Goal: Download file/media

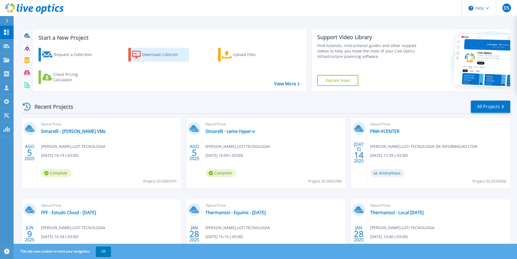
click at [142, 54] on link "Download Collector" at bounding box center [158, 55] width 61 height 14
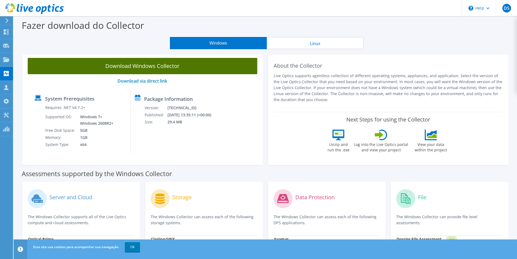
click at [201, 68] on link "Download Windows Collector" at bounding box center [143, 66] width 230 height 16
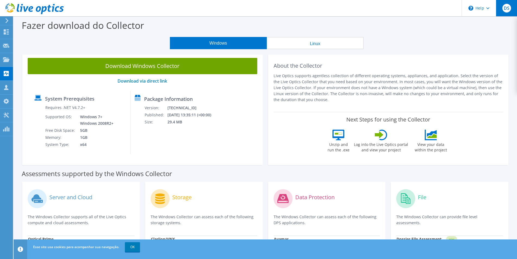
click at [504, 10] on span "DS" at bounding box center [507, 8] width 9 height 9
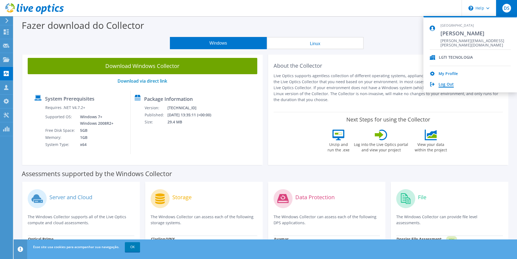
click at [443, 86] on link "Log Out" at bounding box center [446, 84] width 15 height 5
